Goal: Complete application form

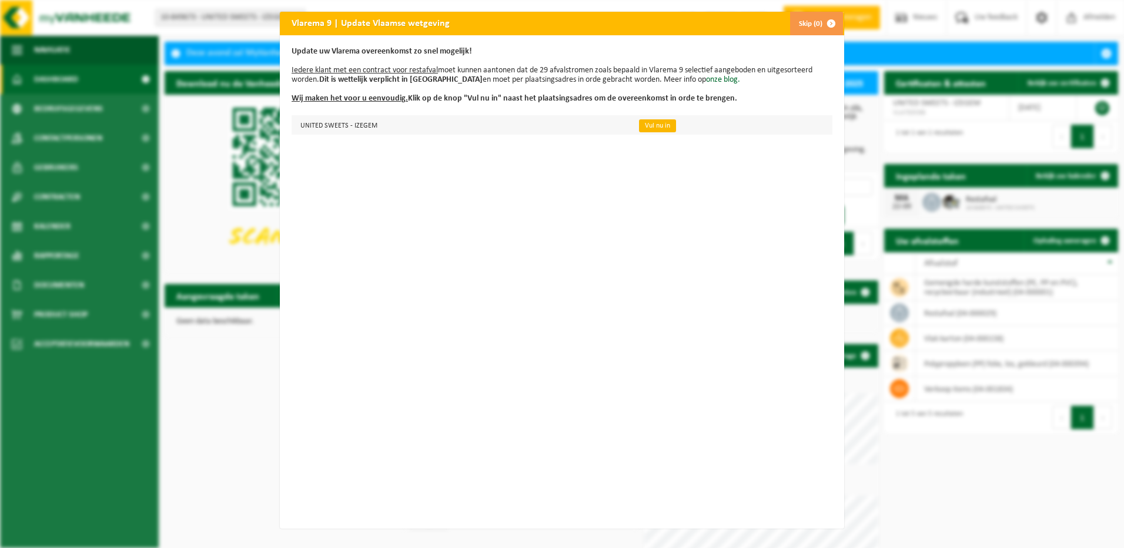
click at [645, 125] on link "Vul nu in" at bounding box center [657, 125] width 37 height 13
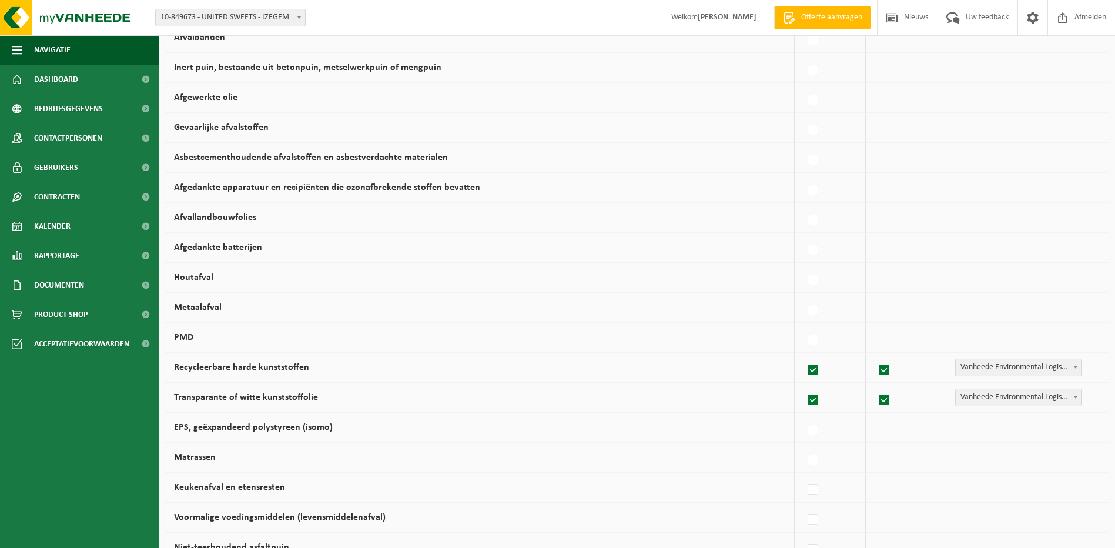
scroll to position [412, 0]
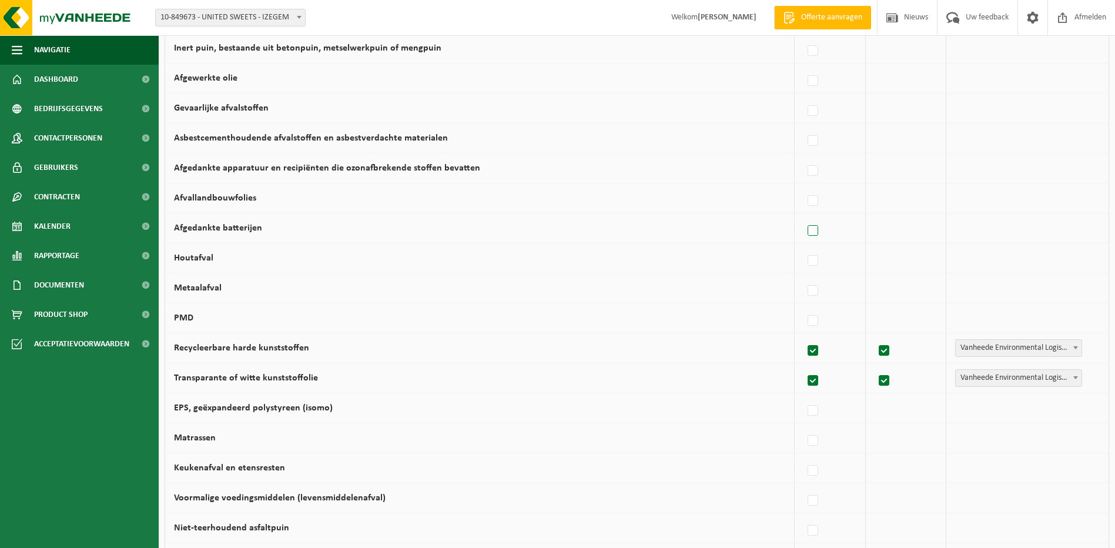
click at [814, 233] on label at bounding box center [813, 231] width 16 height 18
click at [804, 216] on input "Afgedankte batterijen" at bounding box center [803, 216] width 1 height 1
checkbox input "true"
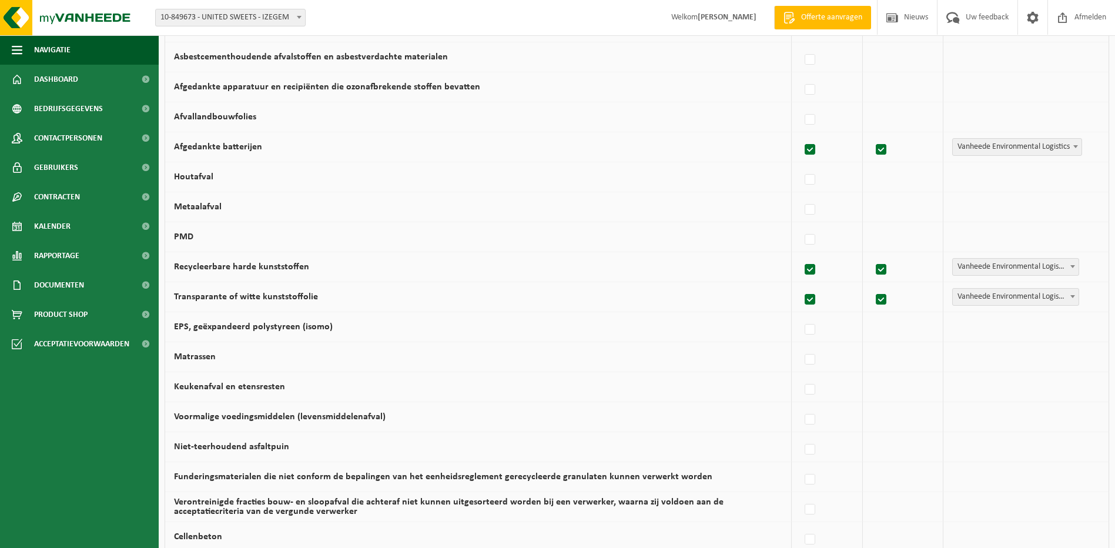
scroll to position [495, 0]
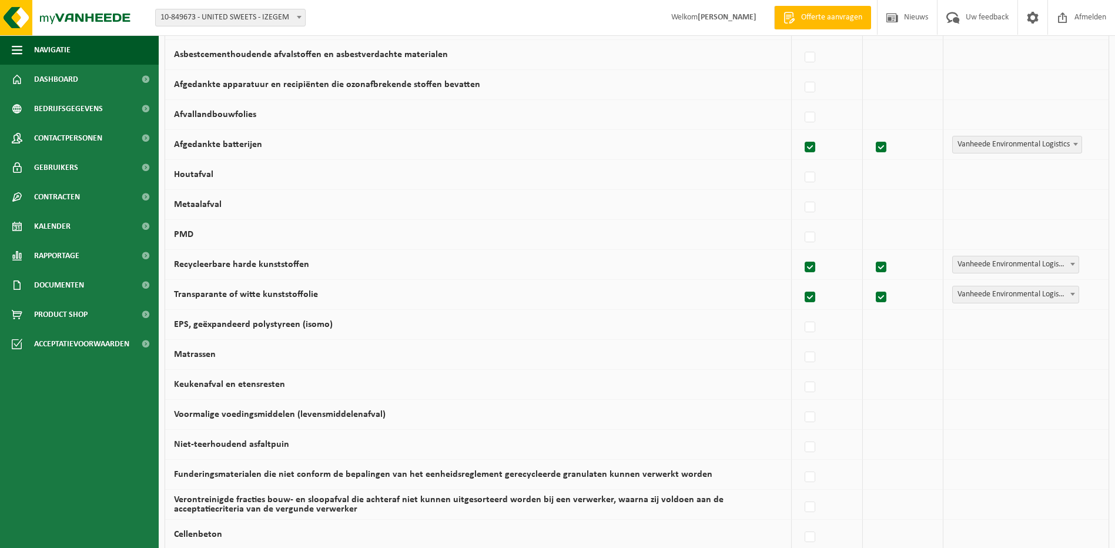
click at [810, 148] on label at bounding box center [811, 148] width 16 height 18
click at [801, 133] on input "Afgedankte batterijen" at bounding box center [800, 132] width 1 height 1
checkbox input "false"
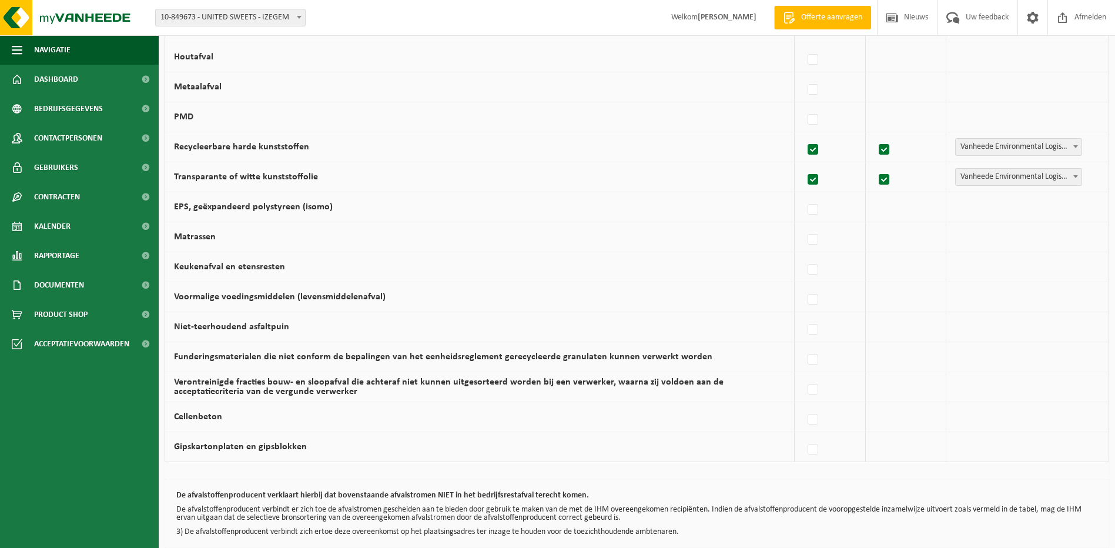
scroll to position [671, 0]
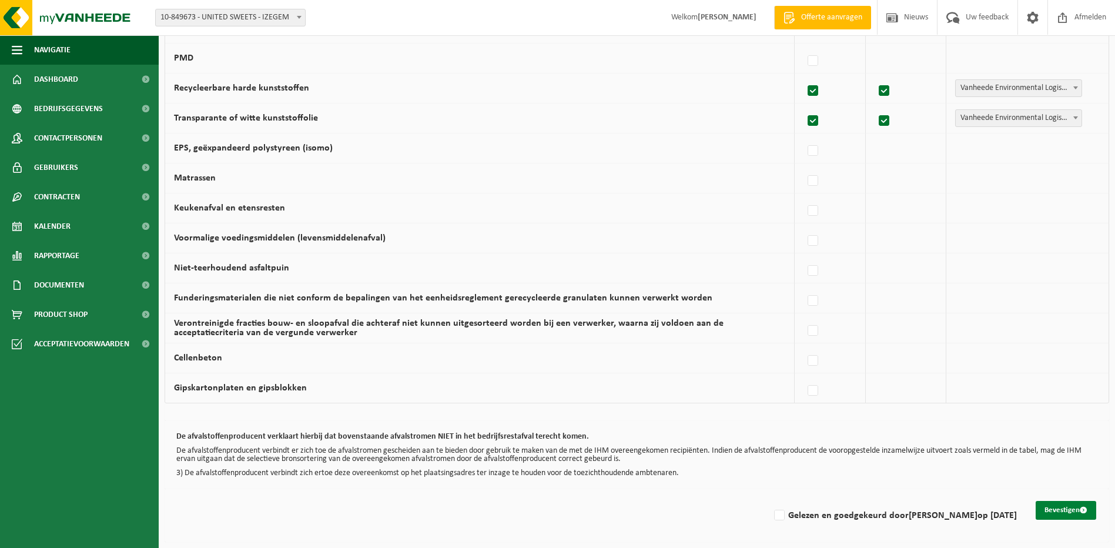
click at [1049, 511] on button "Bevestigen" at bounding box center [1066, 510] width 61 height 19
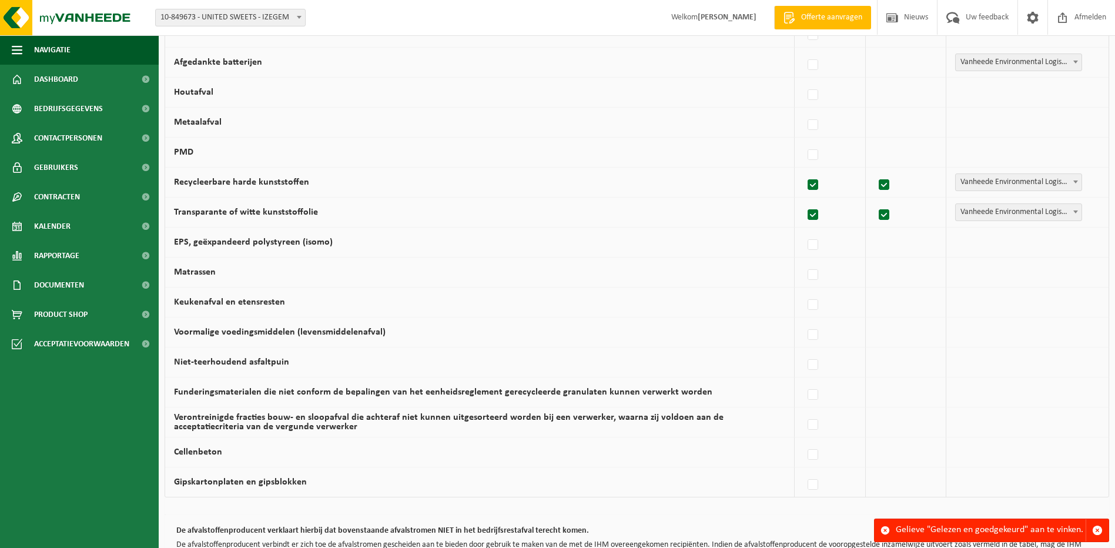
scroll to position [671, 0]
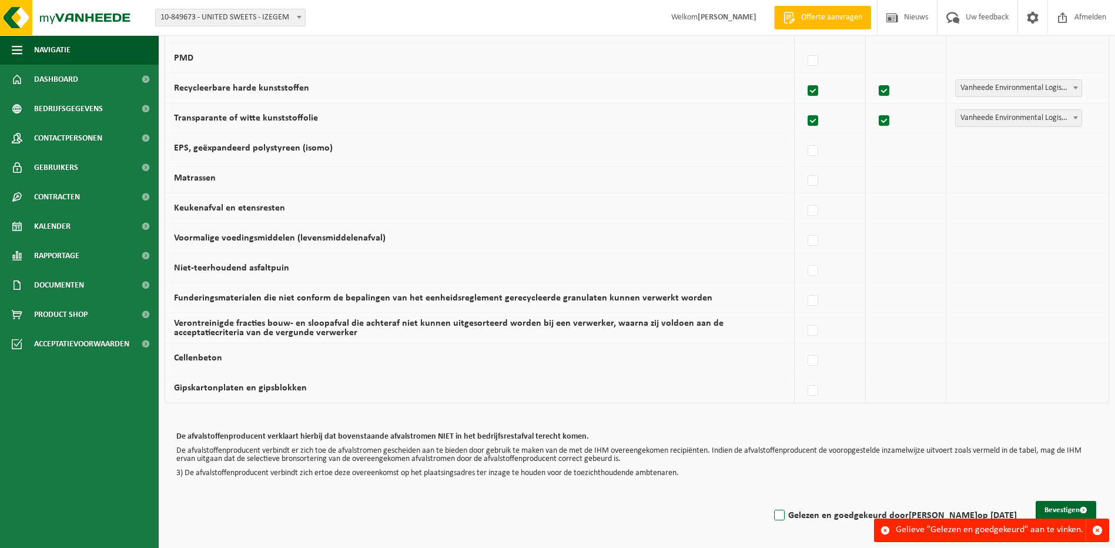
click at [778, 516] on label "Gelezen en goedgekeurd door KARL RYCKAERT op 16/09/25" at bounding box center [894, 516] width 245 height 18
click at [770, 501] on input "Gelezen en goedgekeurd door KARL RYCKAERT op 16/09/25" at bounding box center [770, 500] width 1 height 1
checkbox input "true"
click at [1066, 505] on button "Bevestigen" at bounding box center [1066, 510] width 61 height 19
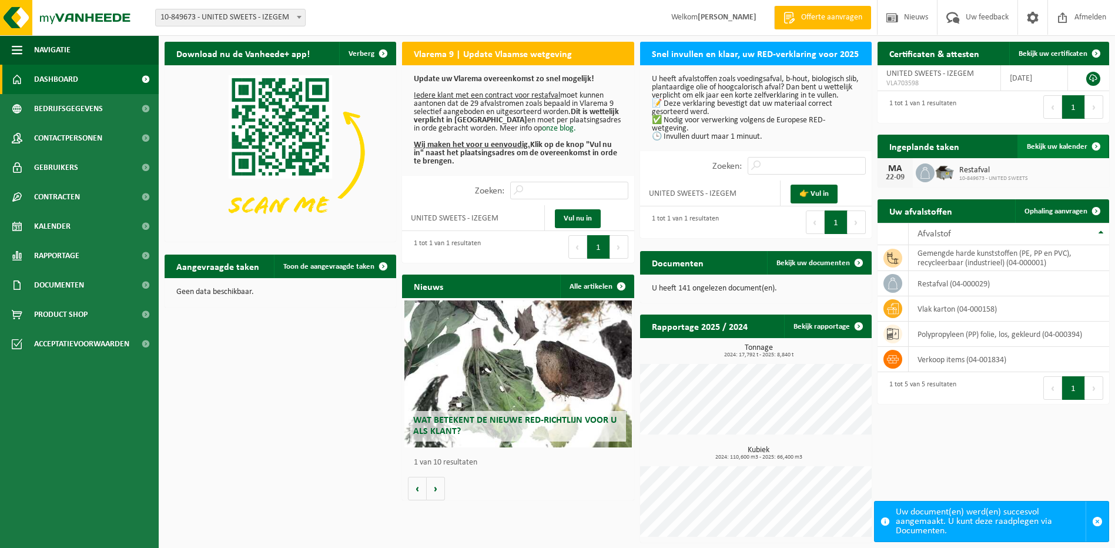
click at [1093, 146] on span at bounding box center [1097, 147] width 24 height 24
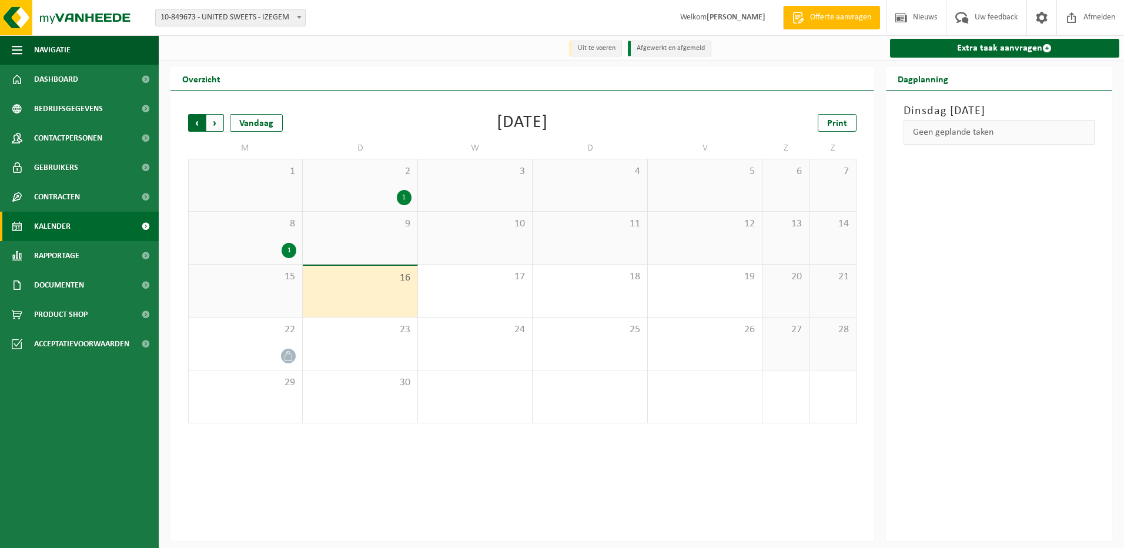
click at [217, 123] on span "Volgende" at bounding box center [215, 123] width 18 height 18
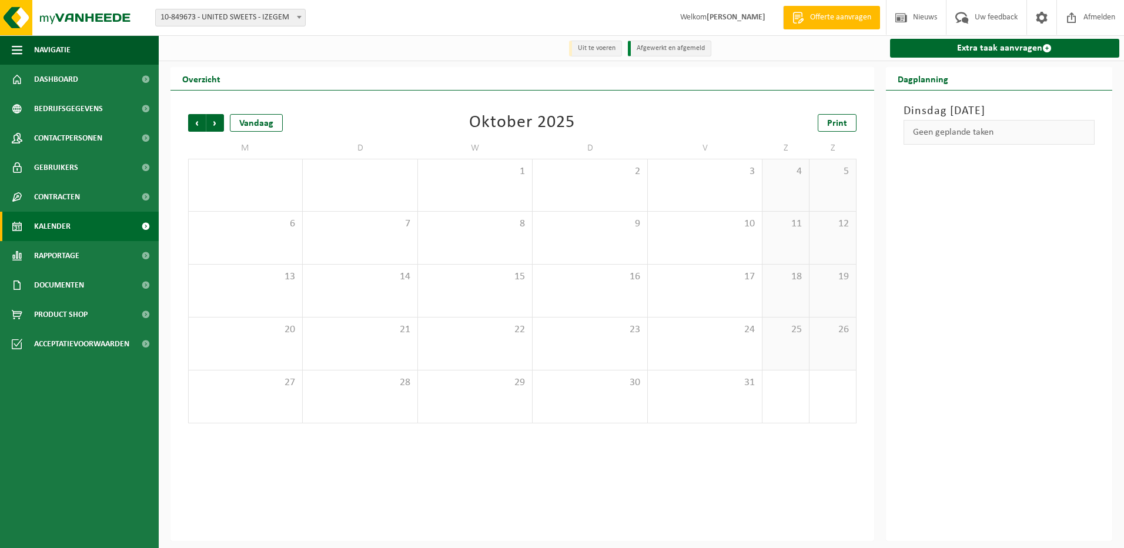
click at [217, 123] on span "Volgende" at bounding box center [215, 123] width 18 height 18
click at [196, 122] on span "Vorige" at bounding box center [197, 123] width 18 height 18
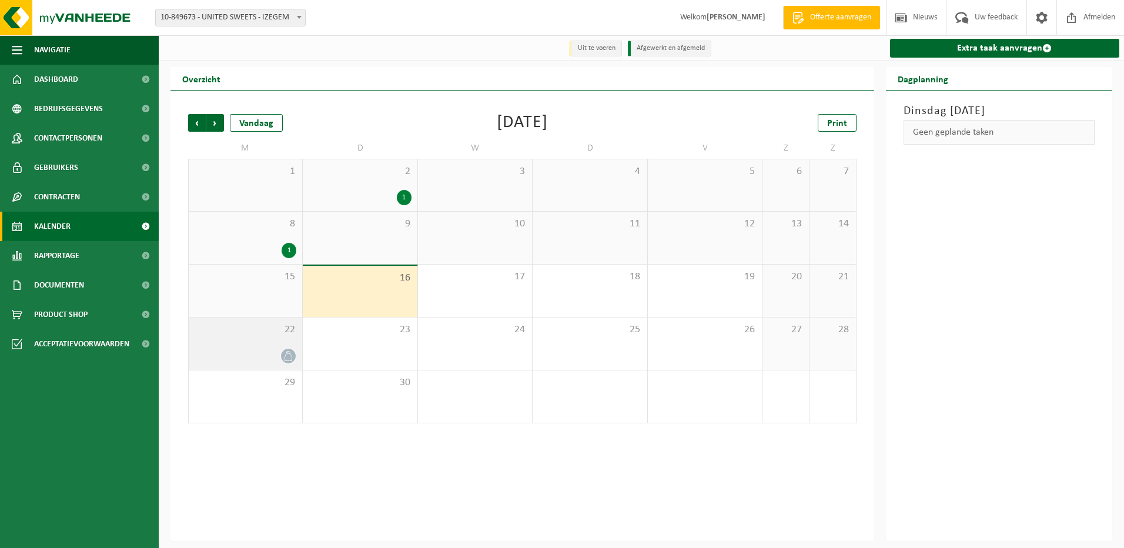
click at [286, 356] on icon at bounding box center [288, 356] width 10 height 10
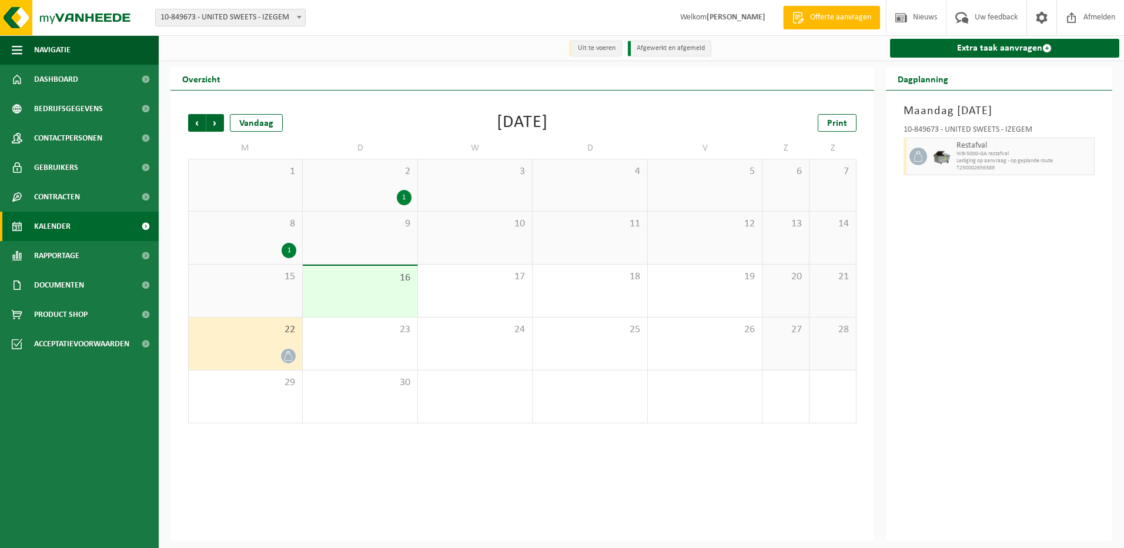
click at [286, 356] on icon at bounding box center [288, 356] width 10 height 10
